Goal: Check status: Check status

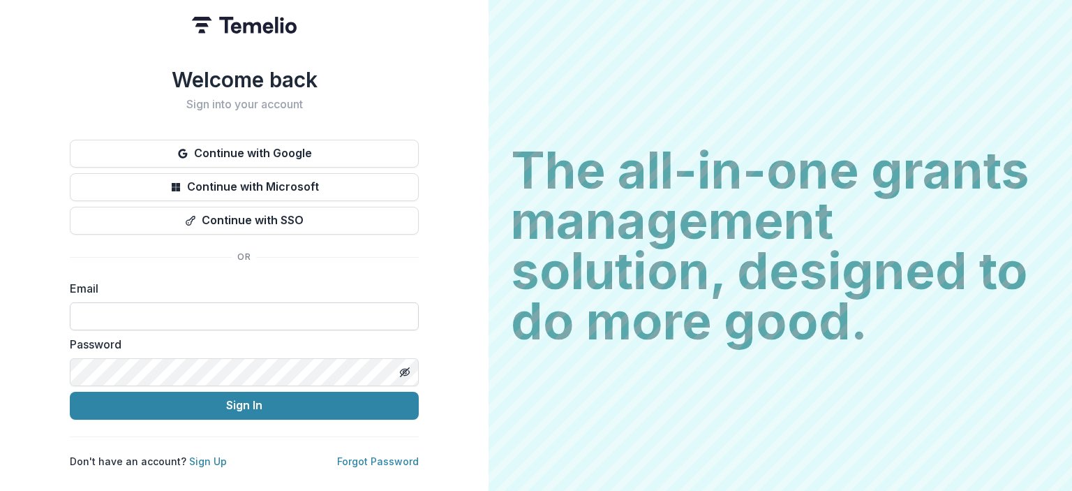
click at [195, 314] on input at bounding box center [244, 316] width 349 height 28
type input "**********"
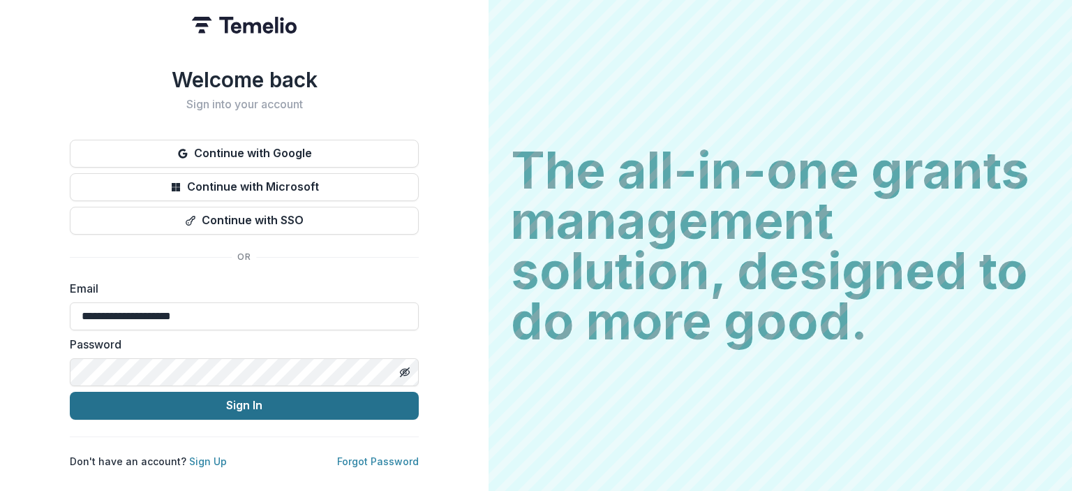
click at [188, 401] on button "Sign In" at bounding box center [244, 405] width 349 height 28
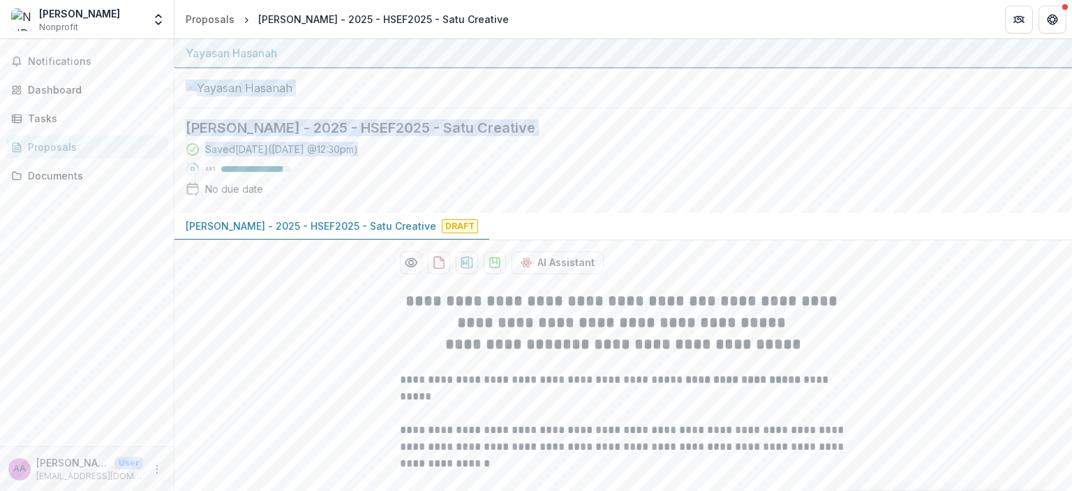
drag, startPoint x: 1071, startPoint y: 86, endPoint x: 1070, endPoint y: 162, distance: 76.1
click at [1070, 162] on div "**********" at bounding box center [622, 264] width 897 height 451
click at [912, 108] on div at bounding box center [622, 88] width 897 height 40
drag, startPoint x: 1071, startPoint y: 72, endPoint x: 1071, endPoint y: 175, distance: 103.3
click at [1071, 175] on div "**********" at bounding box center [622, 264] width 897 height 451
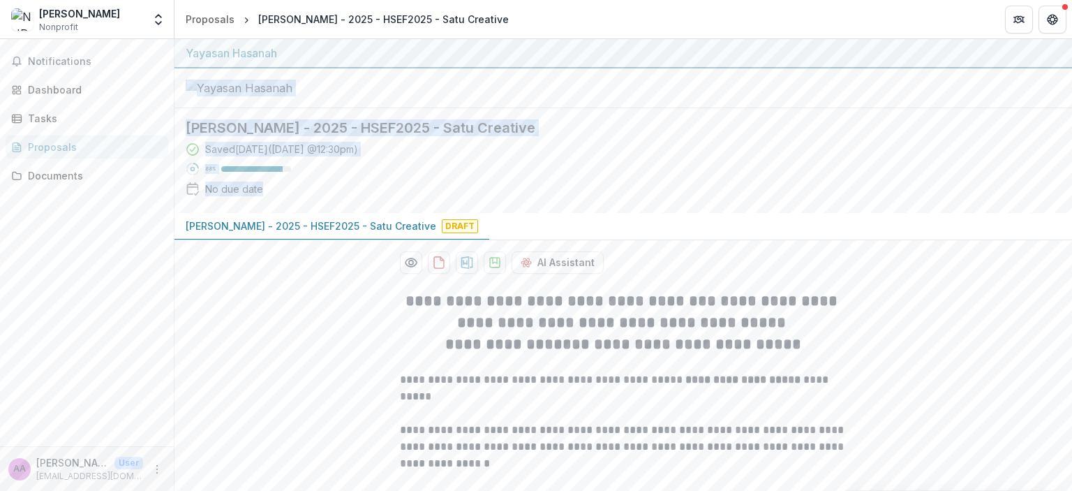
click at [1045, 193] on div "[PERSON_NAME] - 2025 - HSEF2025 - Satu Creative Saved [DATE] ( [DATE] 12:30pm )…" at bounding box center [611, 160] width 875 height 105
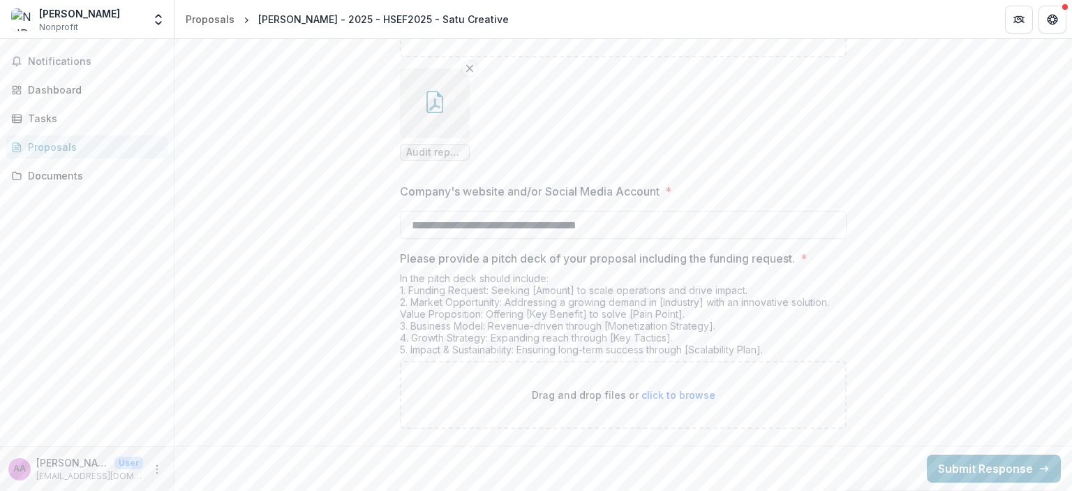
scroll to position [2836, 0]
drag, startPoint x: 767, startPoint y: 351, endPoint x: 410, endPoint y: 355, distance: 356.6
click at [410, 355] on div "In the pitch deck should include: 1. Funding Request: Seeking [Amount] to scale…" at bounding box center [623, 316] width 447 height 89
copy div "mpact & Sustainability: Ensuring long-term success through [Scalability Plan]"
click at [810, 337] on div "In the pitch deck should include: 1. Funding Request: Seeking [Amount] to scale…" at bounding box center [623, 316] width 447 height 89
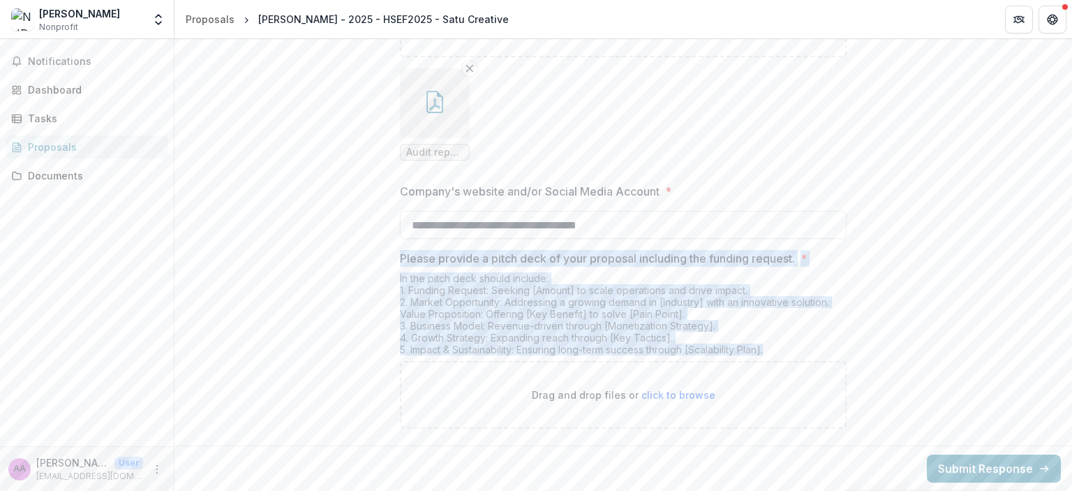
drag, startPoint x: 779, startPoint y: 351, endPoint x: 395, endPoint y: 257, distance: 395.2
copy div "Please provide a pitch deck of your proposal including the funding request. * I…"
